Goal: Task Accomplishment & Management: Manage account settings

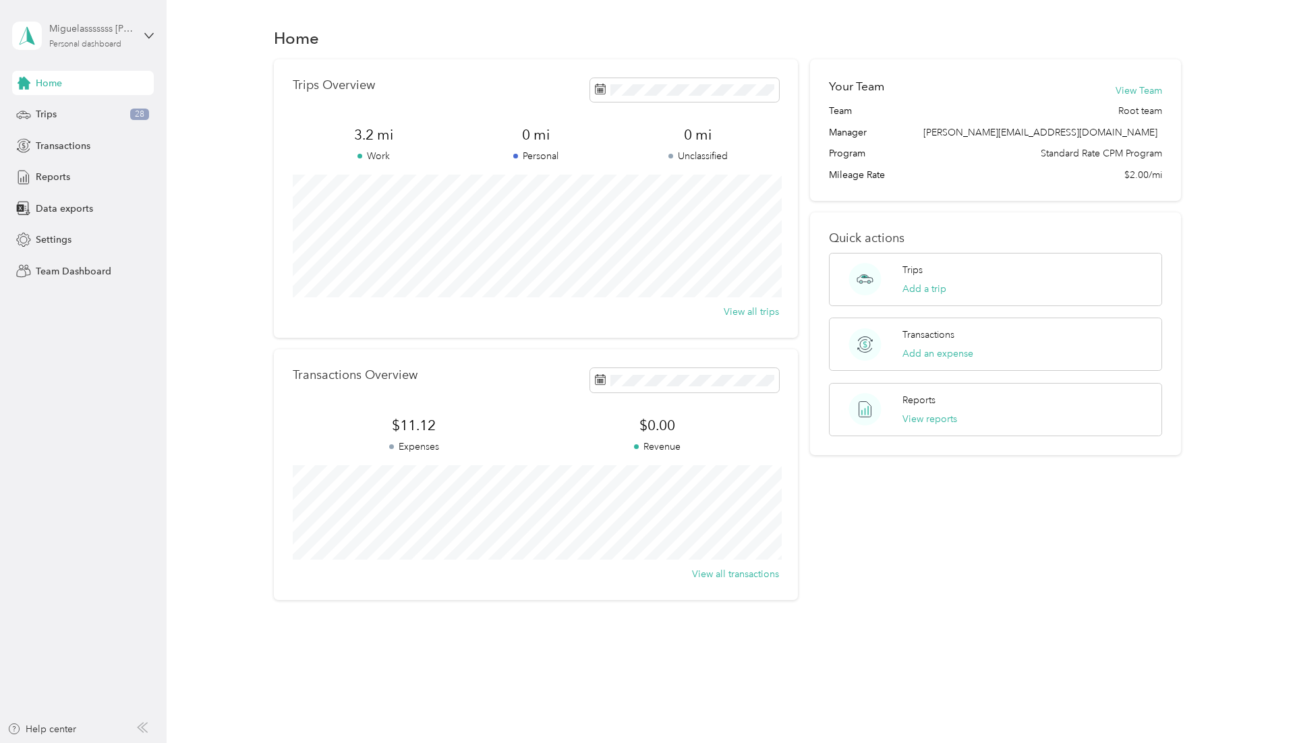
click at [119, 38] on div "Miguelasssssss [PERSON_NAME] Personal dashboard" at bounding box center [91, 35] width 84 height 27
click at [96, 103] on div "Team dashboard" at bounding box center [192, 108] width 341 height 24
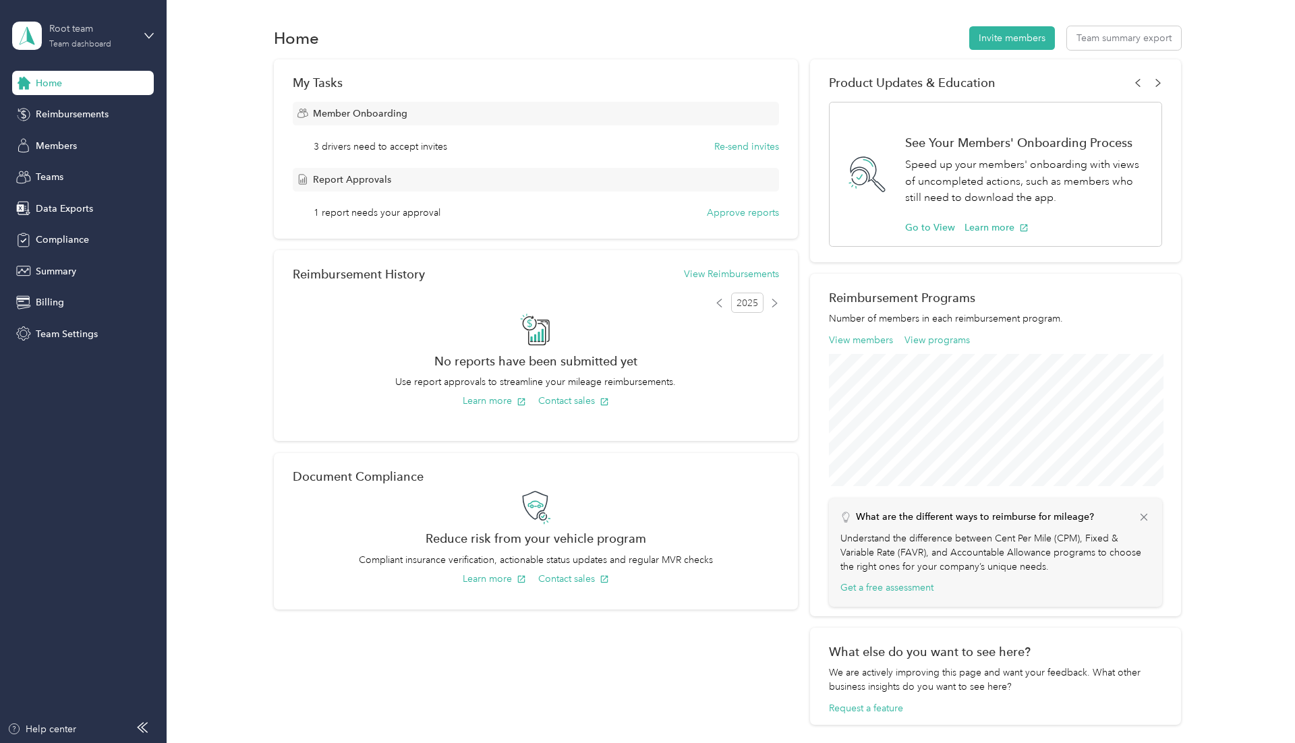
click at [116, 36] on div "Root team Team dashboard" at bounding box center [91, 35] width 84 height 27
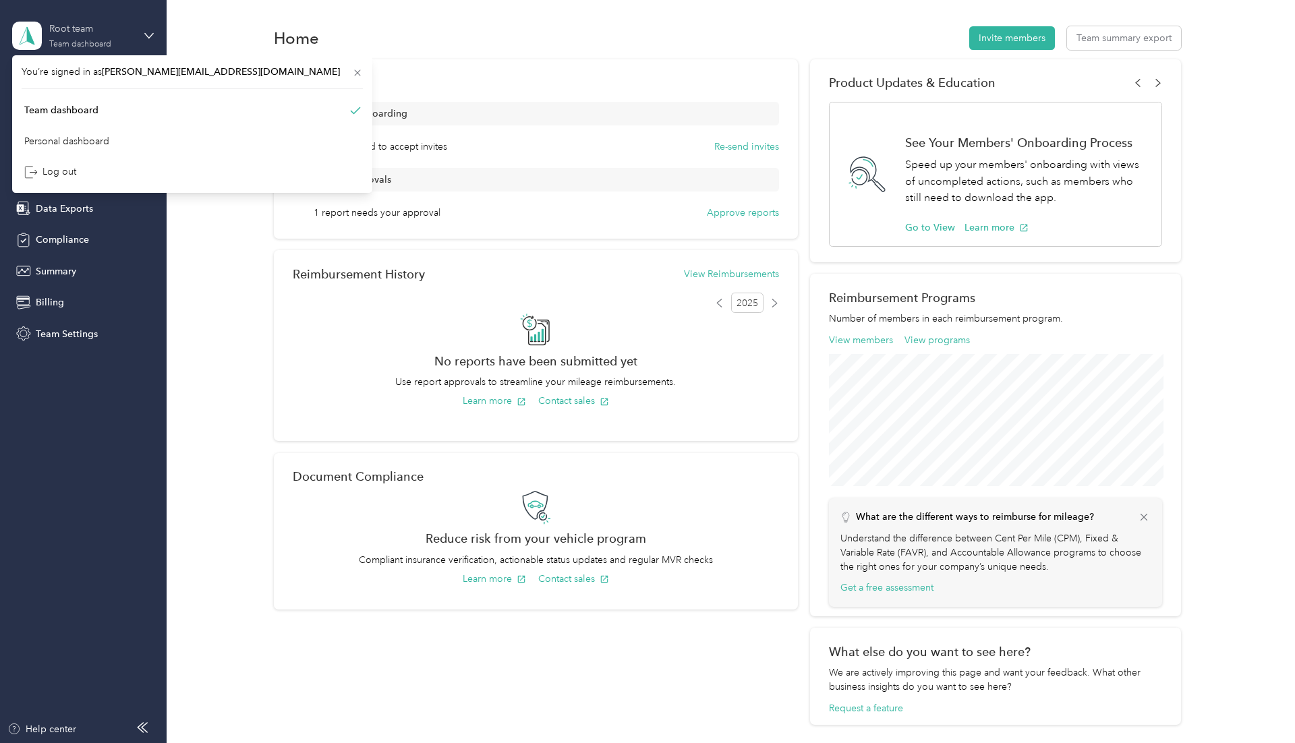
click at [116, 36] on div "Root team Team dashboard" at bounding box center [91, 35] width 84 height 27
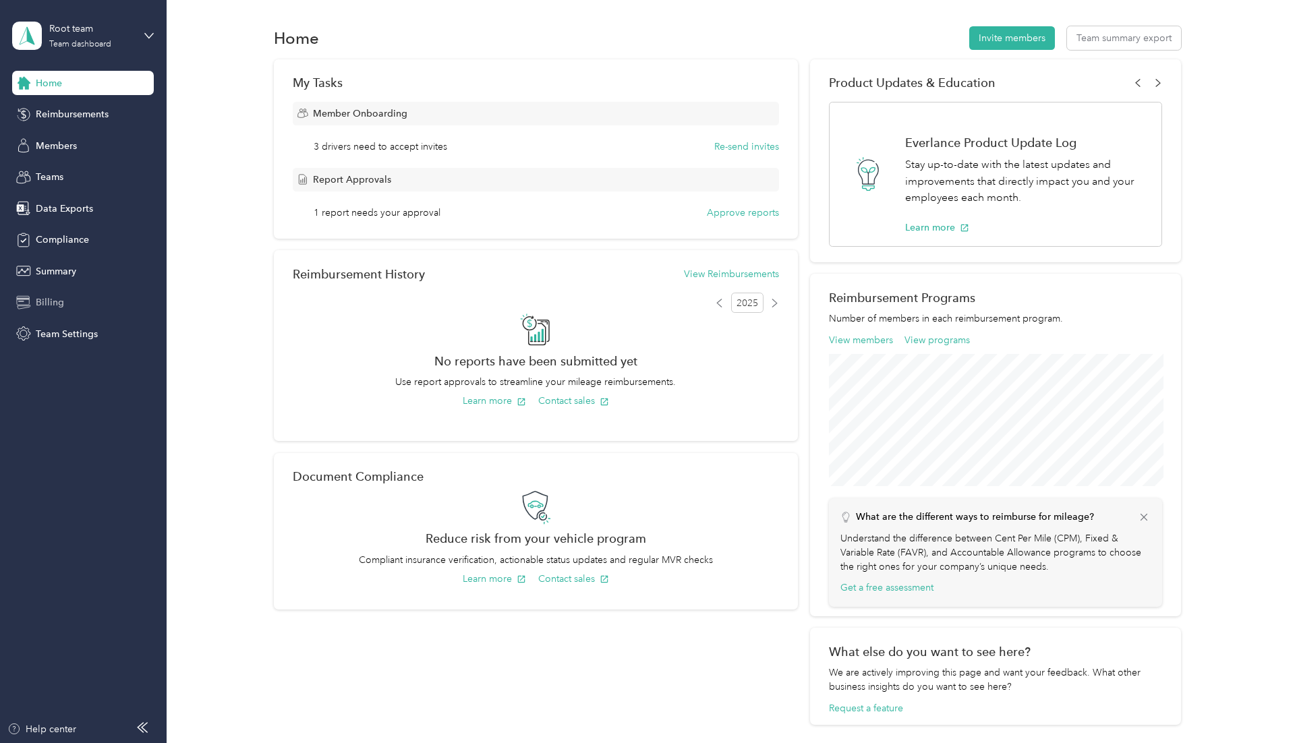
click at [57, 297] on span "Billing" at bounding box center [50, 302] width 28 height 14
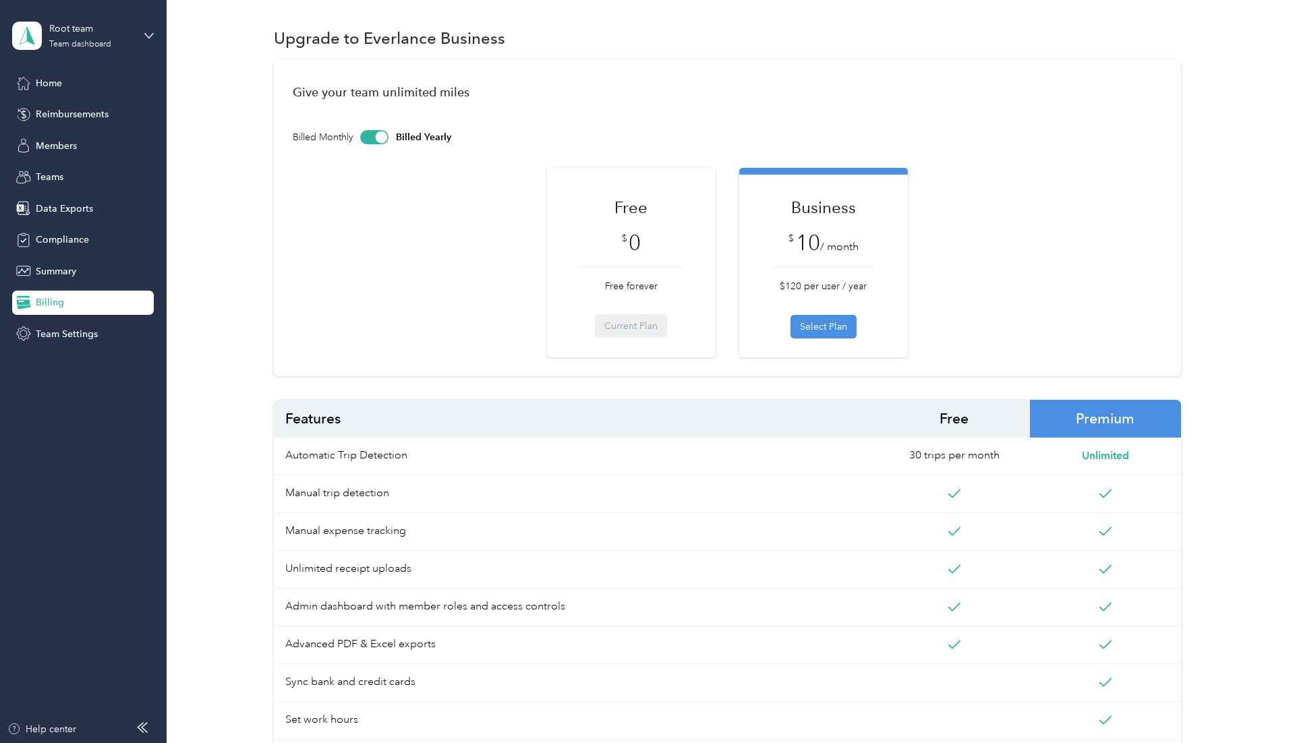
click at [375, 140] on div at bounding box center [374, 137] width 28 height 14
click at [375, 140] on div at bounding box center [372, 137] width 12 height 12
